Goal: Transaction & Acquisition: Purchase product/service

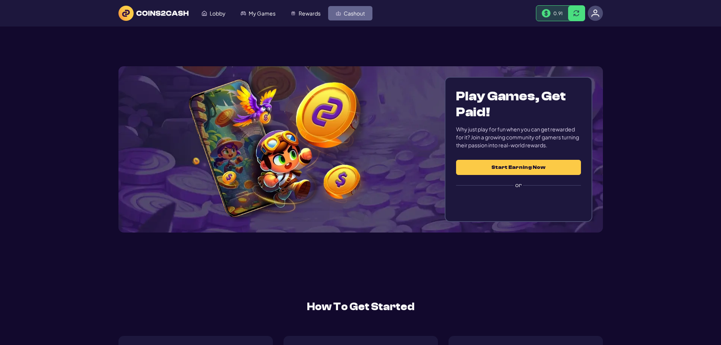
click at [344, 14] on span "Cashout" at bounding box center [354, 13] width 21 height 5
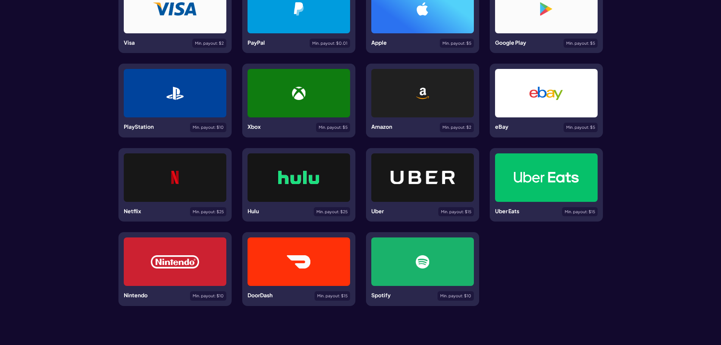
scroll to position [151, 0]
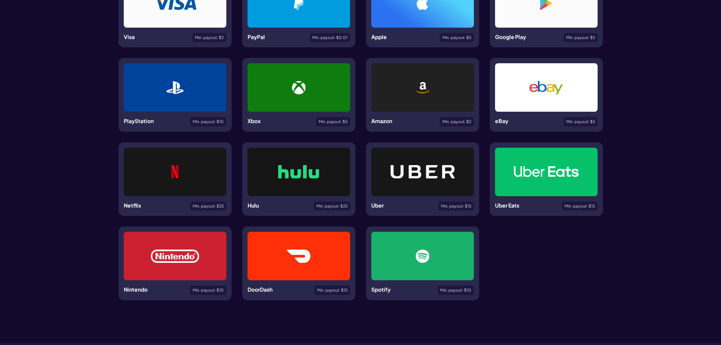
click at [179, 154] on div at bounding box center [175, 172] width 103 height 48
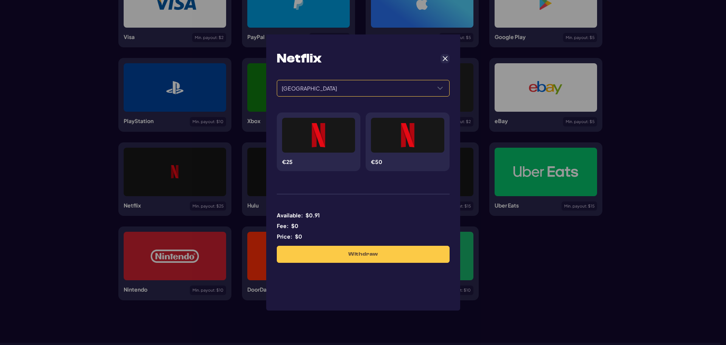
click at [351, 95] on span "[GEOGRAPHIC_DATA]" at bounding box center [354, 88] width 154 height 16
click at [338, 98] on li "[GEOGRAPHIC_DATA]" at bounding box center [363, 104] width 173 height 16
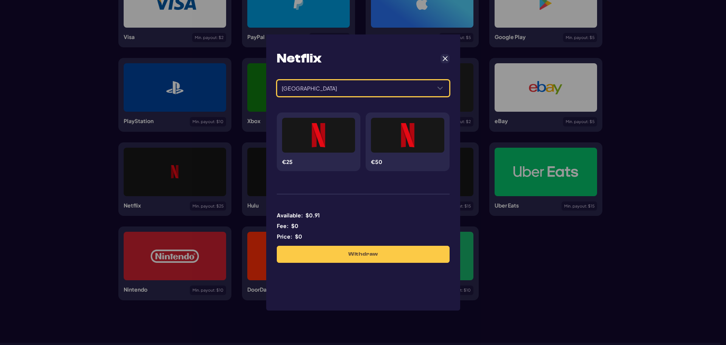
click at [451, 61] on div "Netflix ****** ****** [GEOGRAPHIC_DATA] €25 €50 Available: $ 0.91 Fee: $ 0 Pric…" at bounding box center [363, 156] width 183 height 233
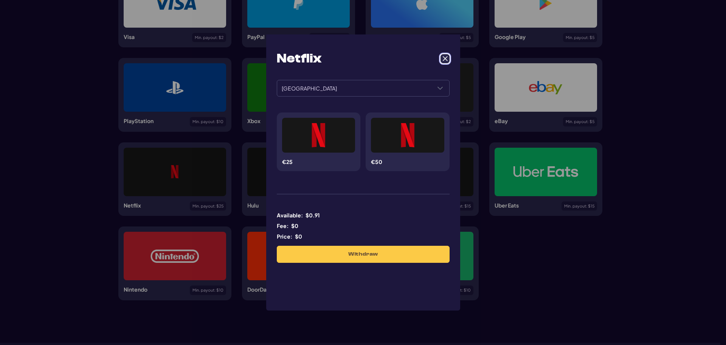
click at [443, 60] on span "Cancel" at bounding box center [445, 58] width 7 height 7
